Goal: Navigation & Orientation: Find specific page/section

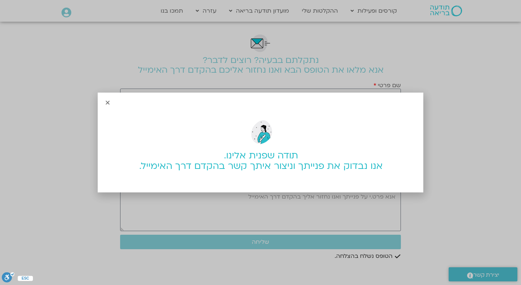
click at [106, 100] on icon "Close" at bounding box center [107, 102] width 5 height 5
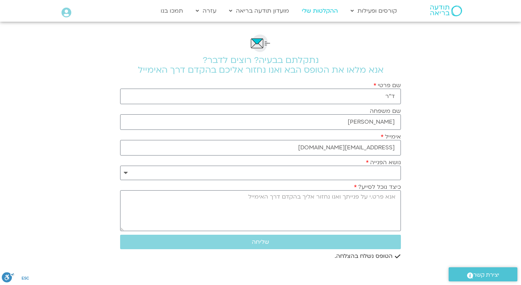
click at [317, 13] on link "ההקלטות שלי" at bounding box center [319, 11] width 43 height 14
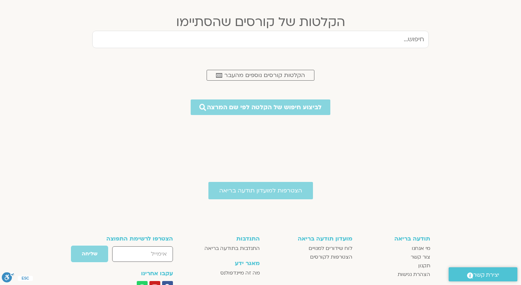
scroll to position [293, 0]
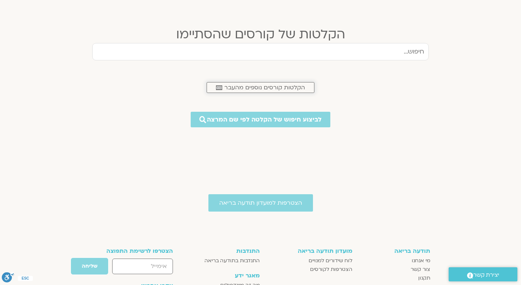
click at [294, 86] on span "הקלטות קורסים נוספים מהעבר" at bounding box center [264, 87] width 81 height 7
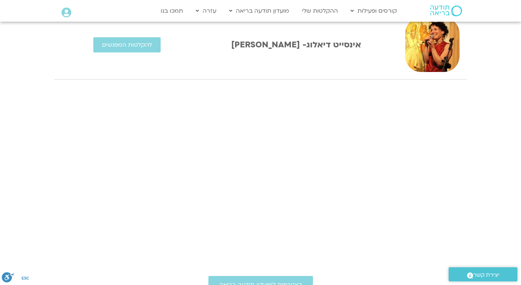
scroll to position [189, 0]
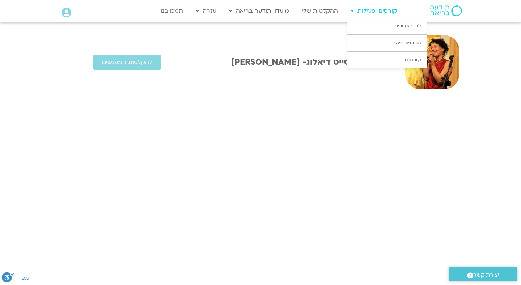
click at [353, 11] on icon at bounding box center [352, 10] width 3 height 5
click at [403, 64] on link "קורסים" at bounding box center [387, 60] width 80 height 17
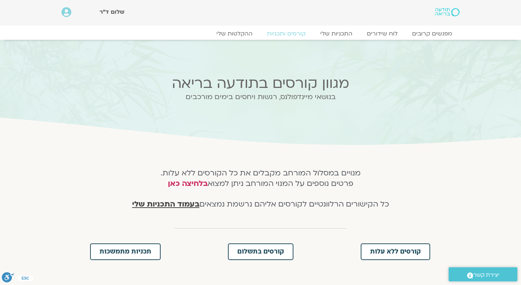
click at [175, 205] on span "בעמוד התכניות שלי" at bounding box center [165, 204] width 67 height 11
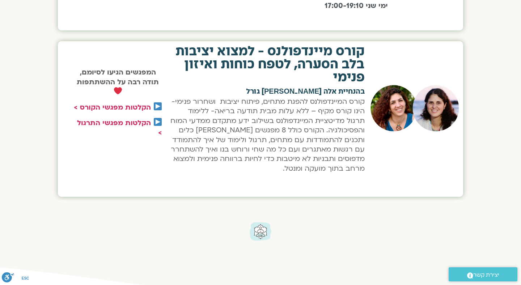
scroll to position [652, 0]
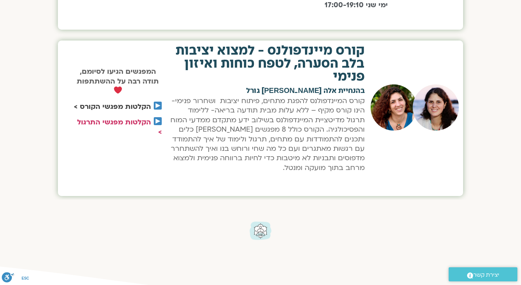
click at [148, 108] on link "הקלטות מפגשי הקורס >" at bounding box center [112, 106] width 77 height 9
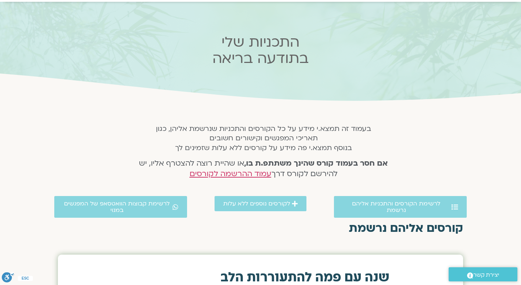
scroll to position [0, 0]
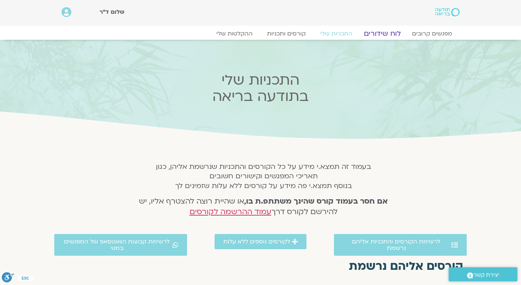
click at [382, 34] on link "לוח שידורים" at bounding box center [383, 33] width 54 height 9
